Goal: Navigation & Orientation: Find specific page/section

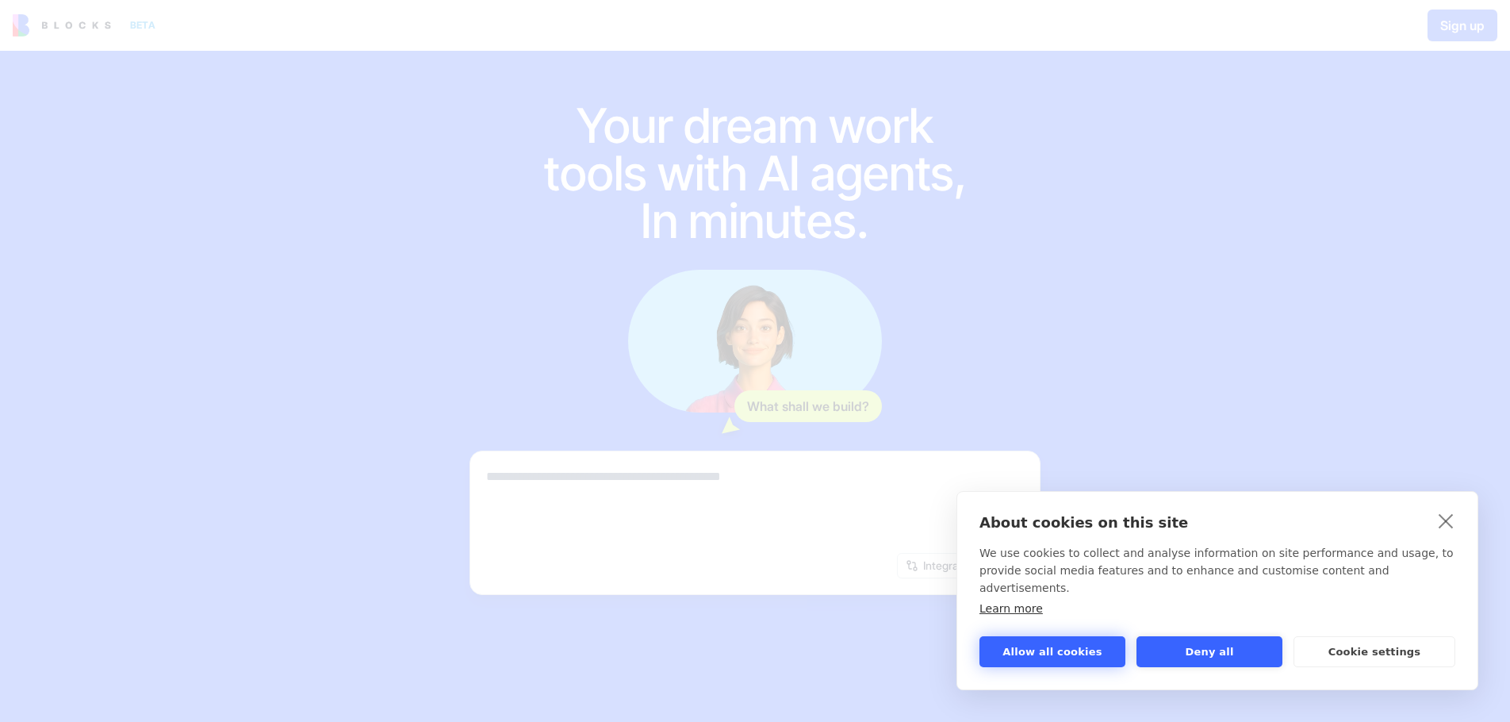
click at [1088, 652] on button "Allow all cookies" at bounding box center [1053, 651] width 146 height 31
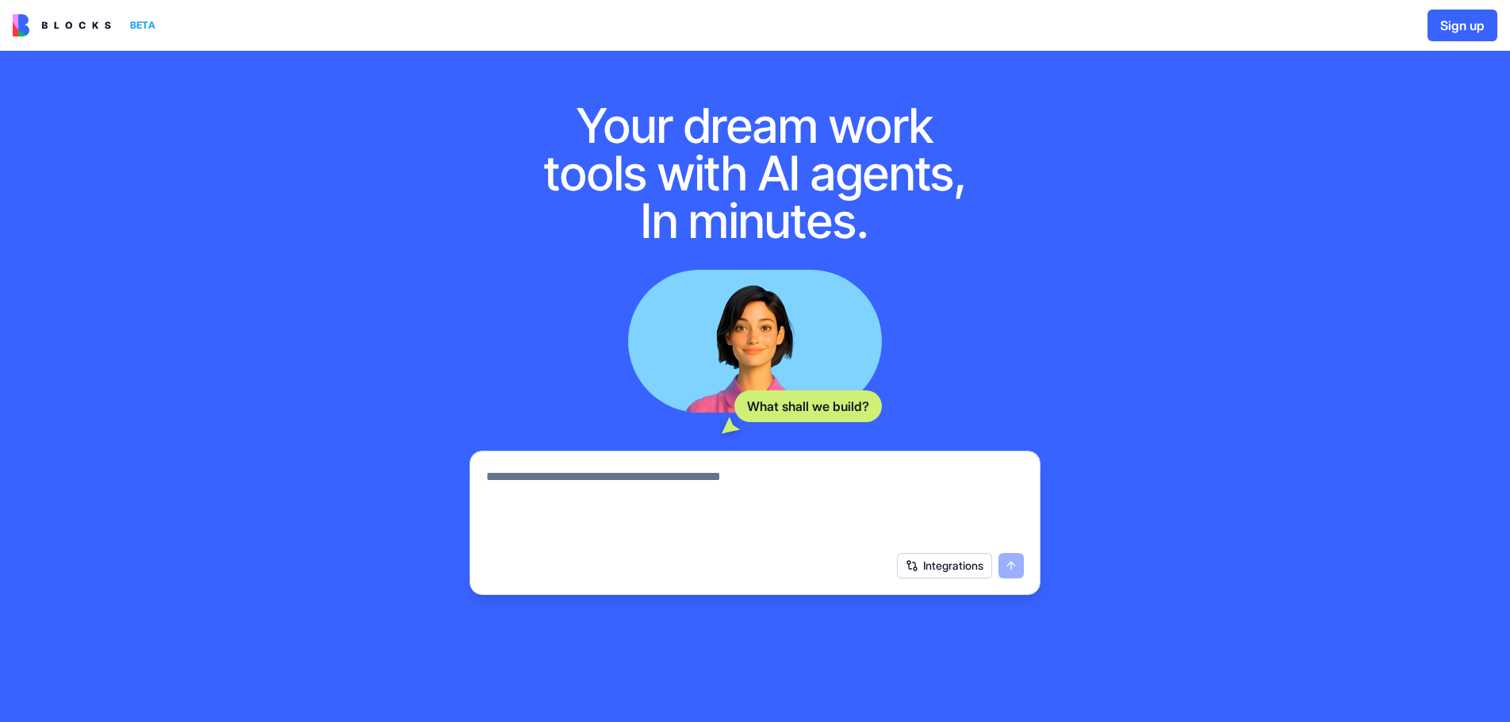
click at [82, 29] on img at bounding box center [62, 25] width 98 height 22
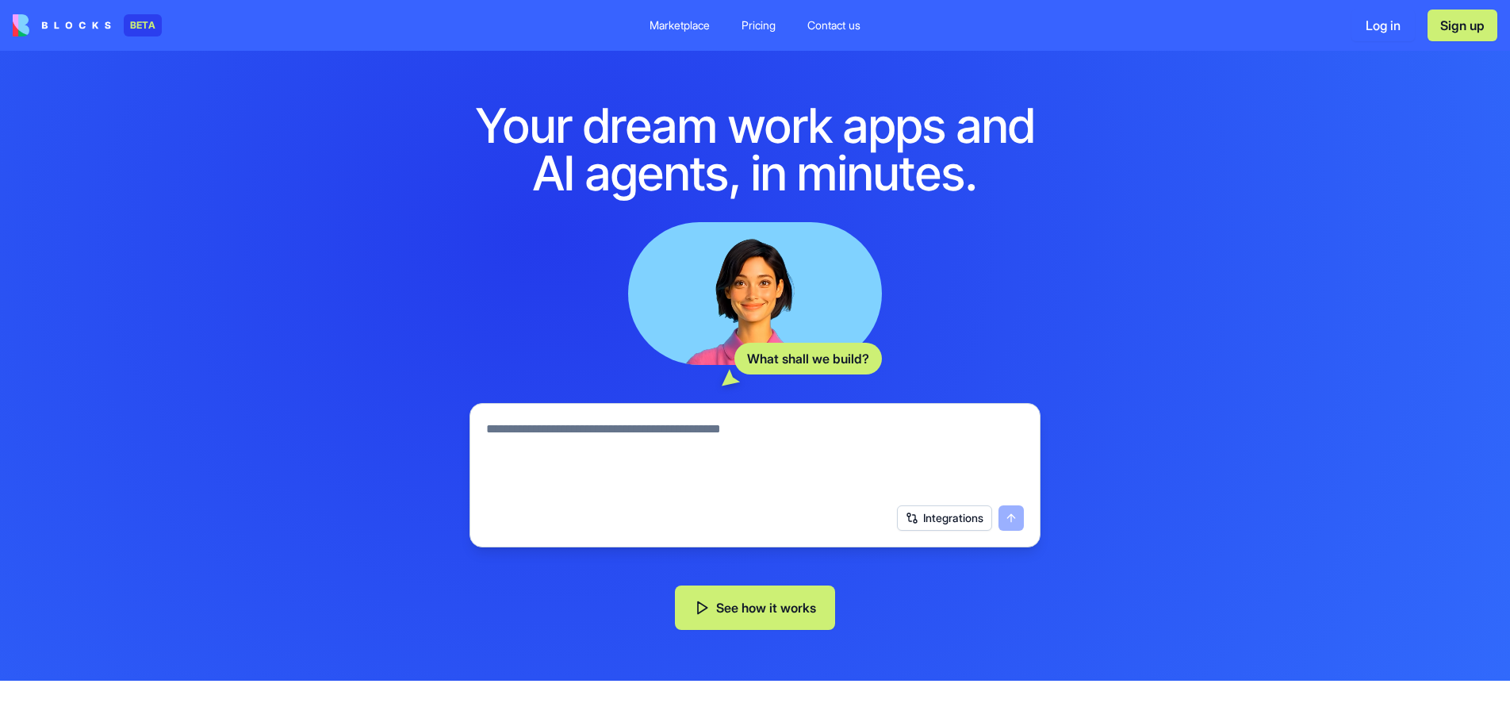
click at [798, 590] on button "See how it works" at bounding box center [755, 607] width 160 height 44
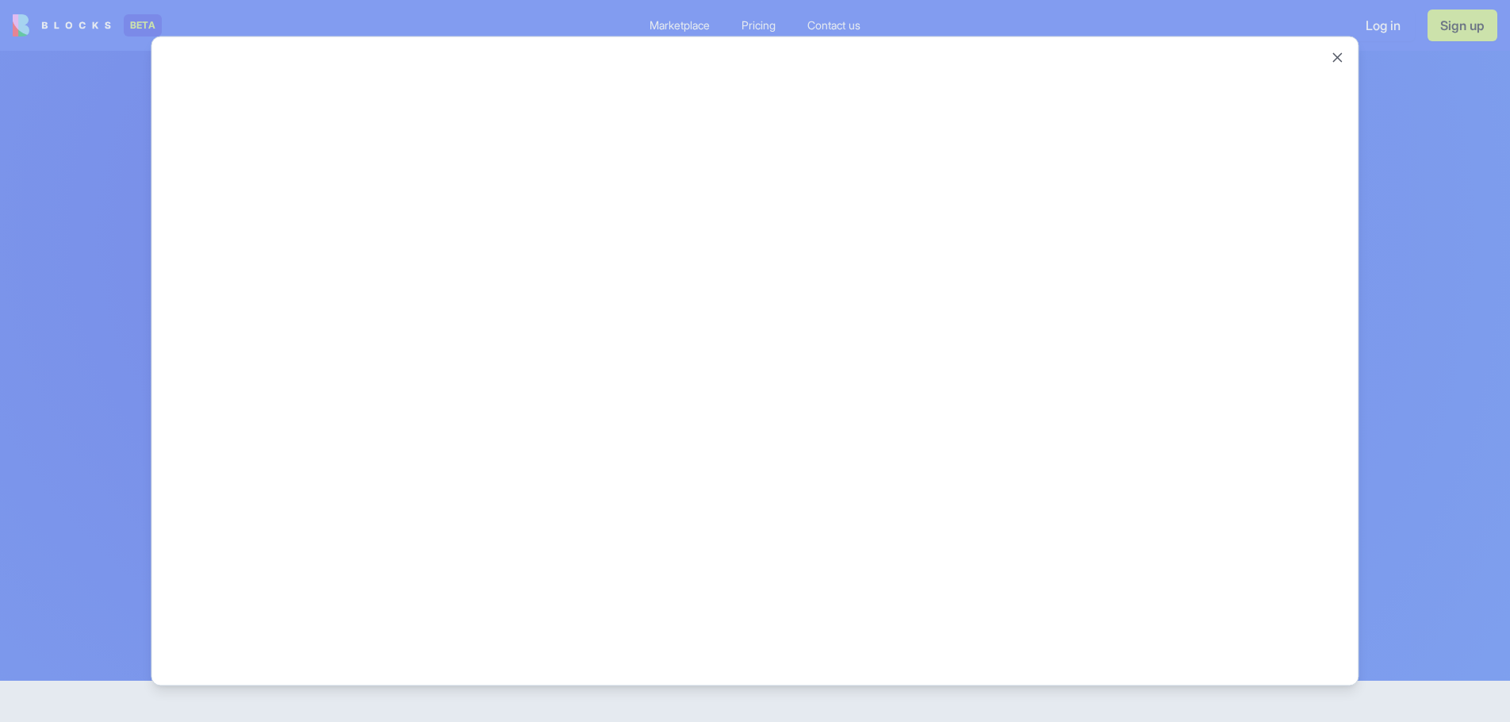
click at [682, 25] on div at bounding box center [755, 361] width 1510 height 722
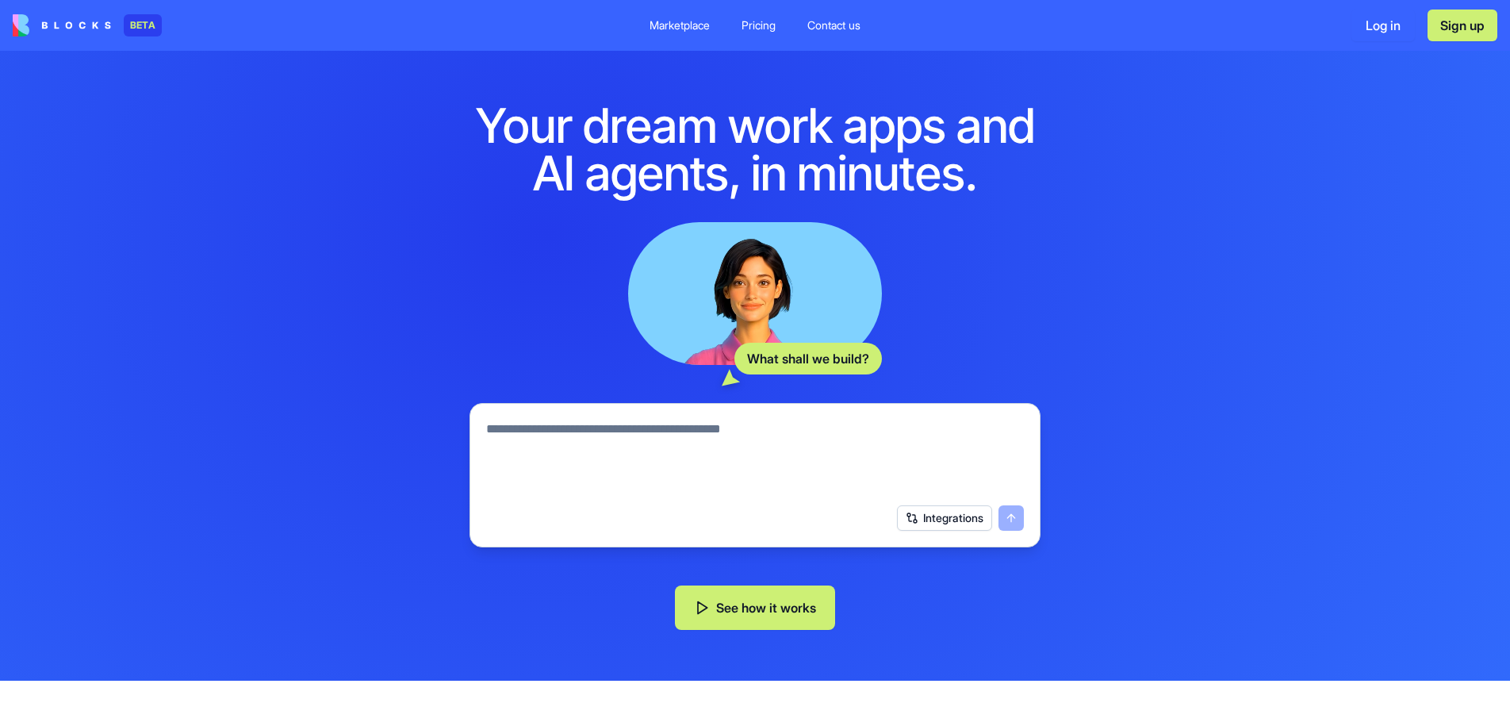
click at [682, 25] on div "Marketplace" at bounding box center [680, 25] width 60 height 16
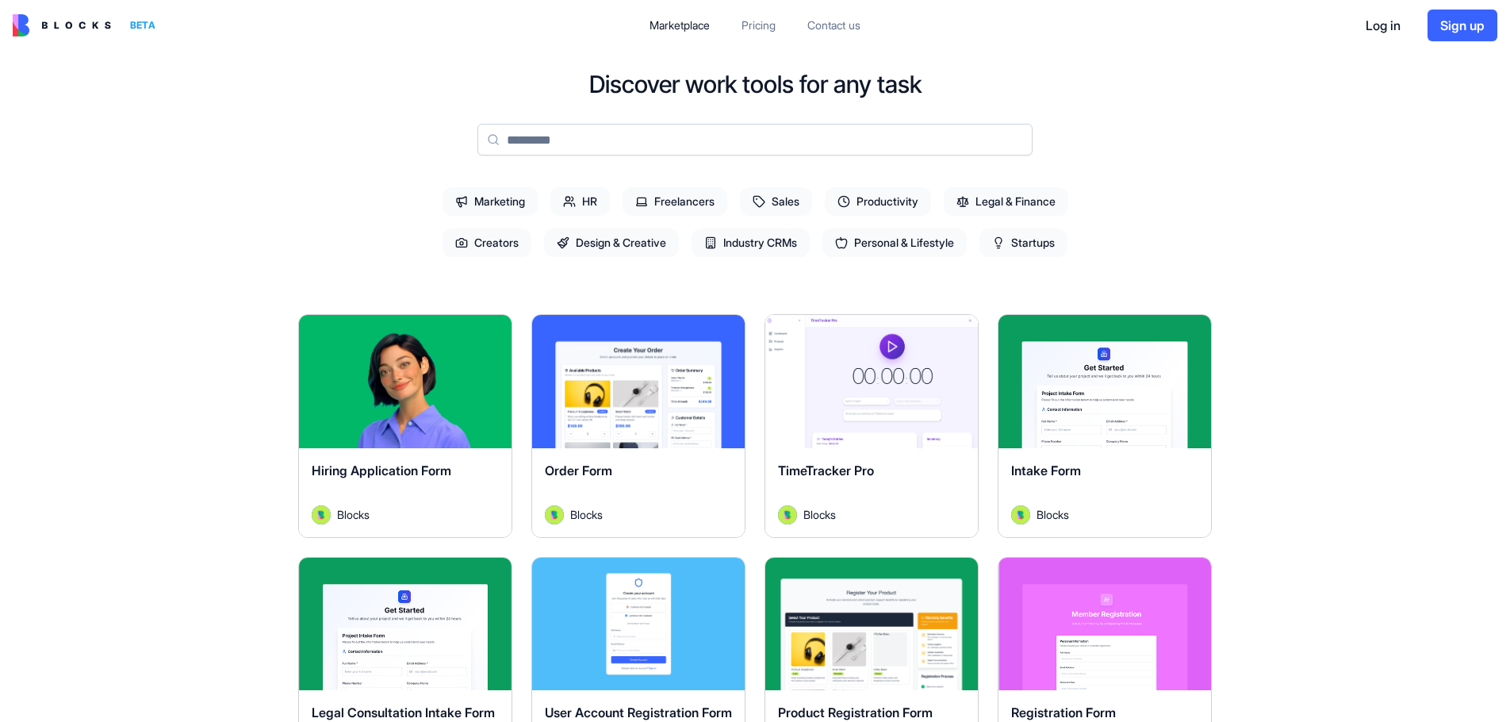
click at [924, 205] on span "Productivity" at bounding box center [878, 201] width 106 height 29
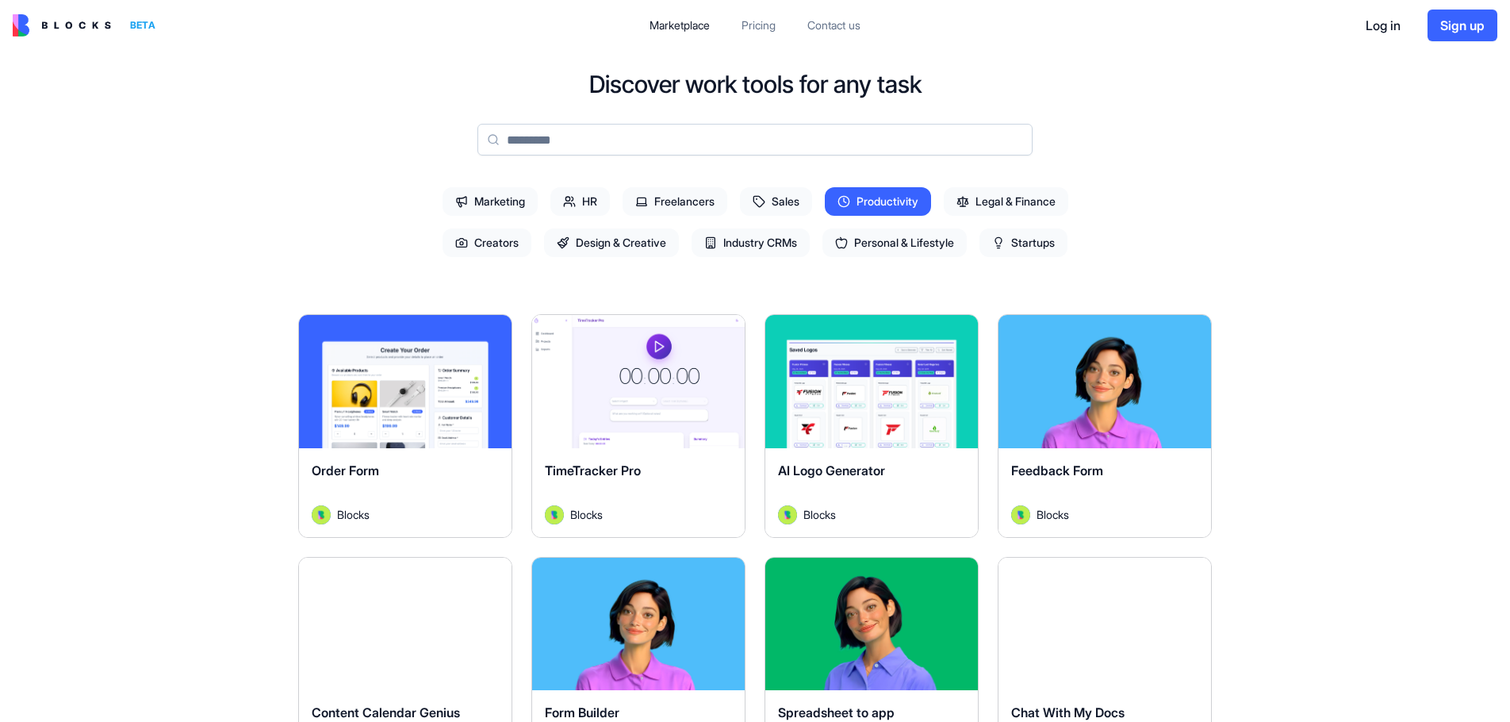
click at [647, 364] on div "Explore" at bounding box center [638, 381] width 213 height 133
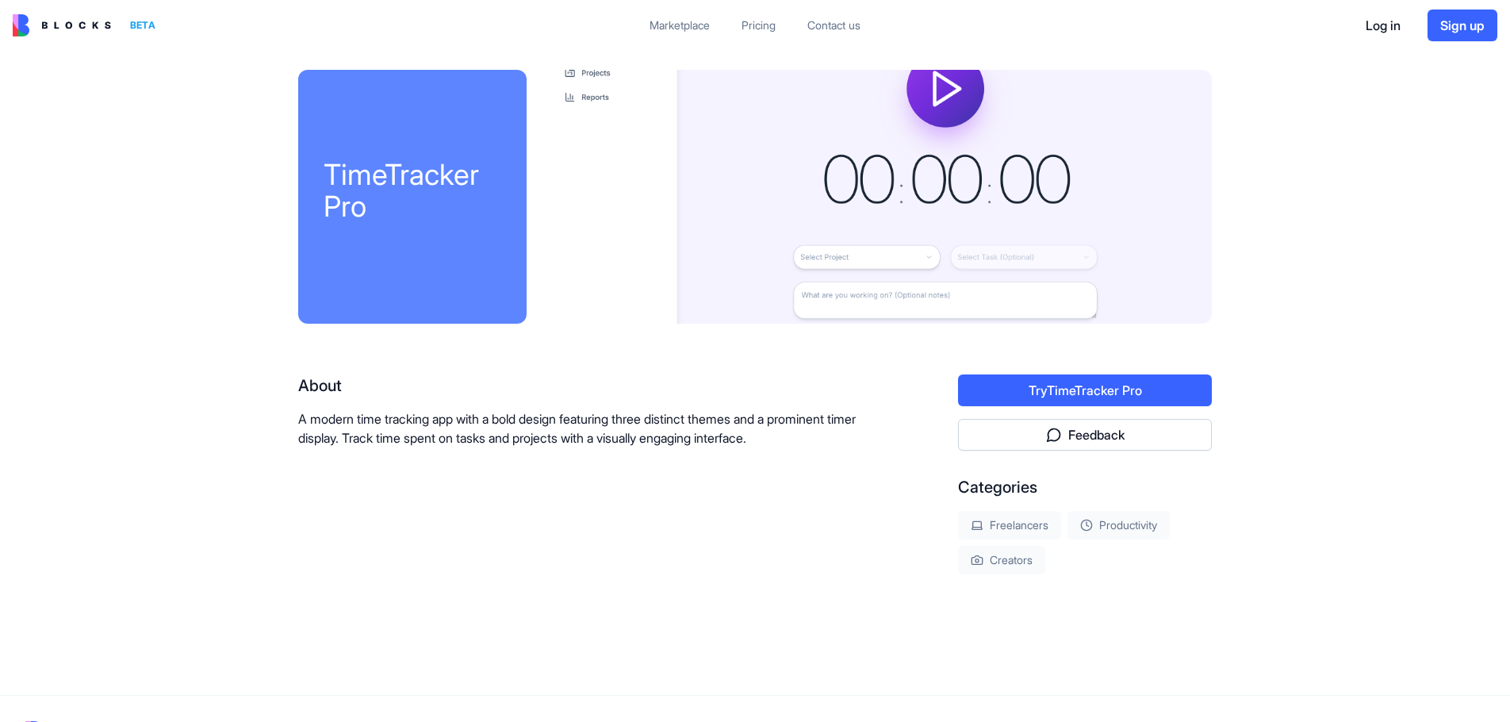
click at [944, 90] on div at bounding box center [882, 197] width 660 height 254
click at [762, 25] on div "Pricing" at bounding box center [759, 25] width 34 height 16
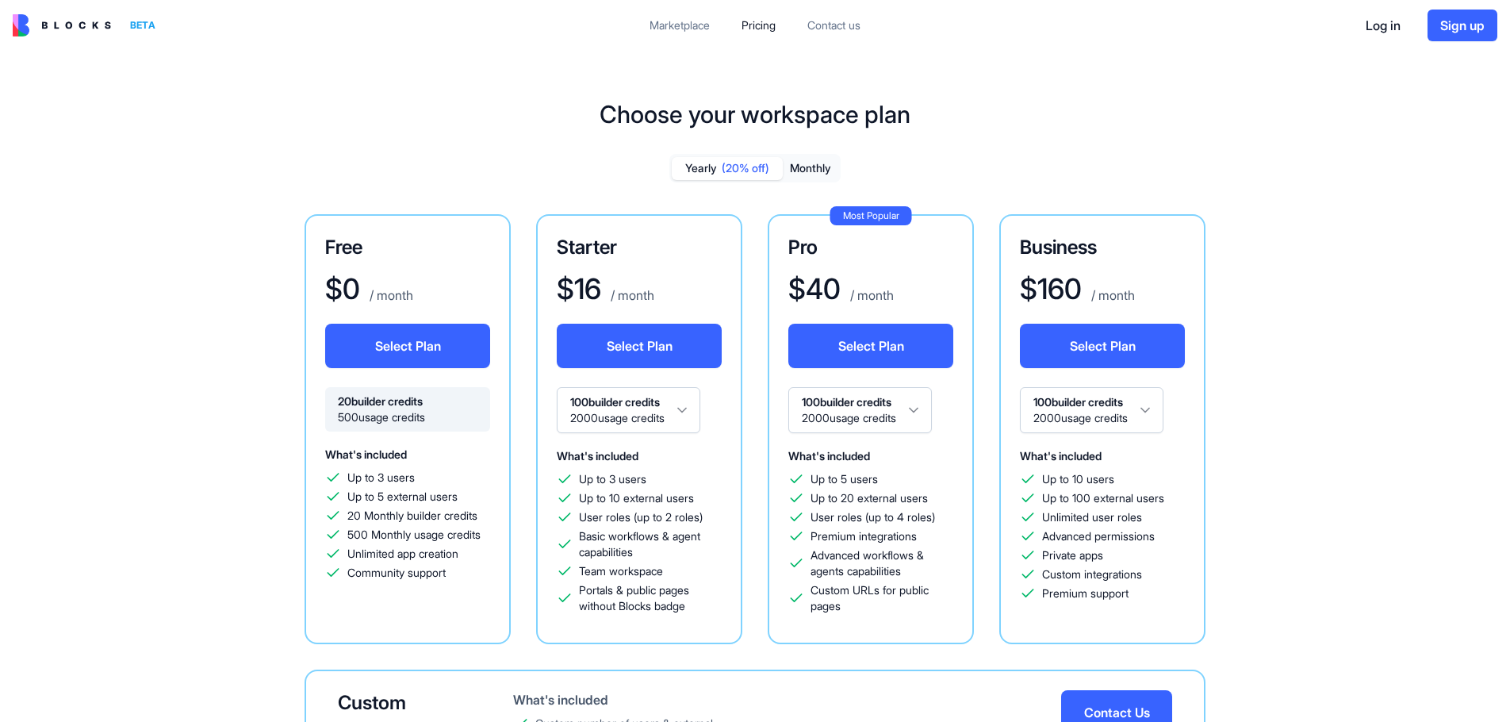
click at [39, 27] on img at bounding box center [62, 25] width 98 height 22
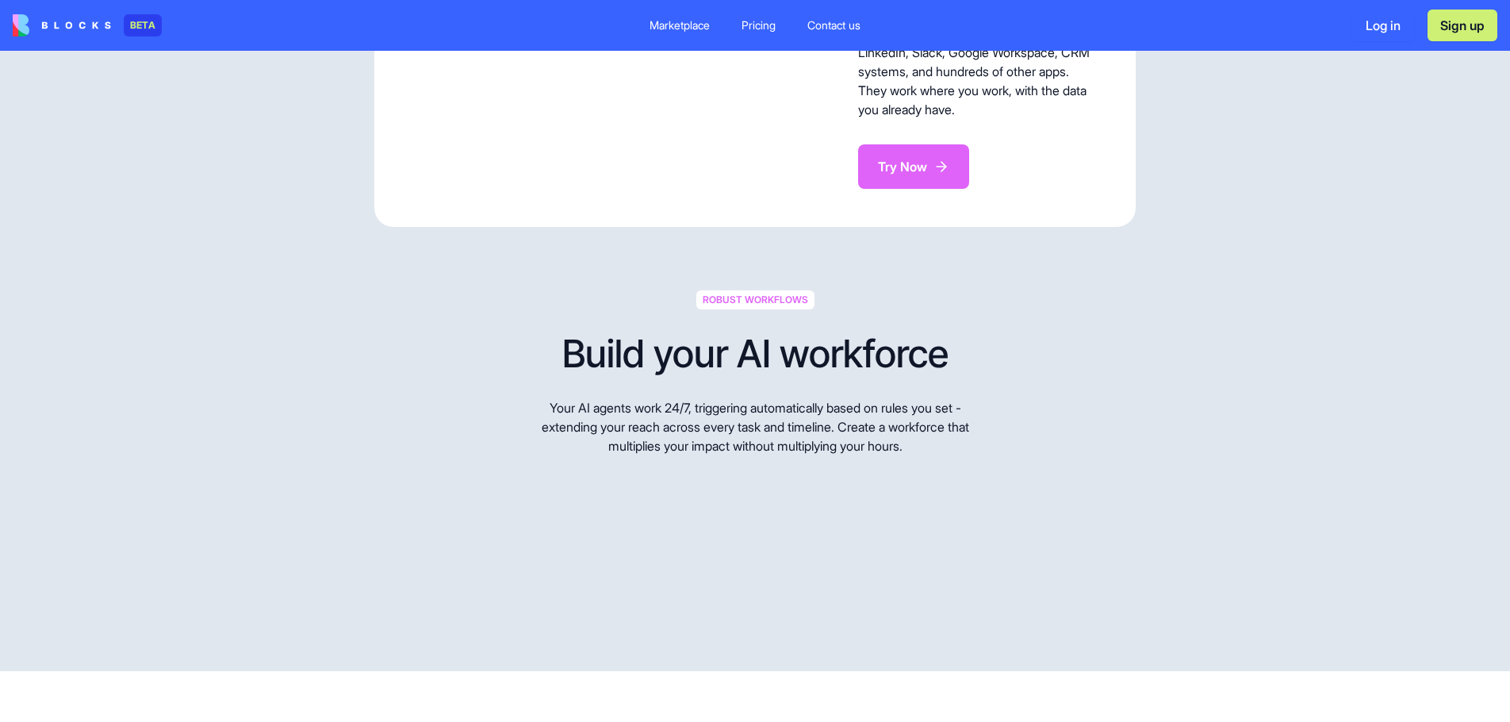
scroll to position [3411, 0]
